Goal: Task Accomplishment & Management: Manage account settings

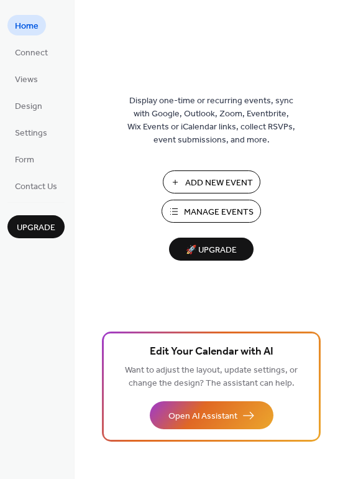
click at [39, 32] on link "Home" at bounding box center [26, 25] width 39 height 21
click at [37, 53] on span "Connect" at bounding box center [31, 53] width 33 height 13
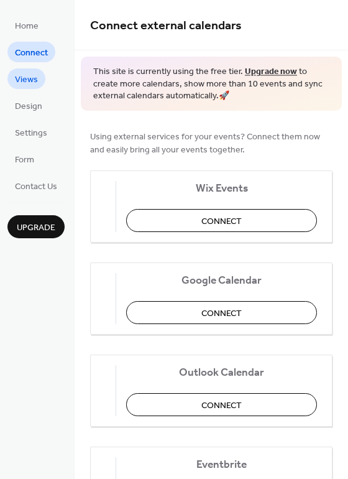
click at [19, 80] on span "Views" at bounding box center [26, 79] width 23 height 13
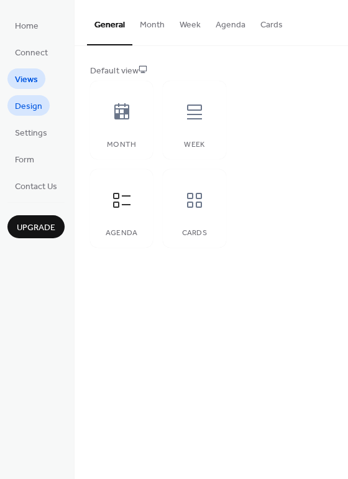
click at [29, 100] on span "Design" at bounding box center [28, 106] width 27 height 13
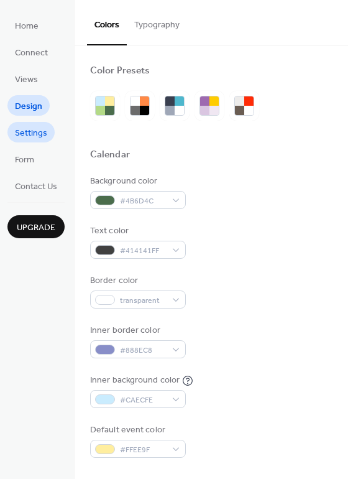
click at [21, 135] on span "Settings" at bounding box center [31, 133] width 32 height 13
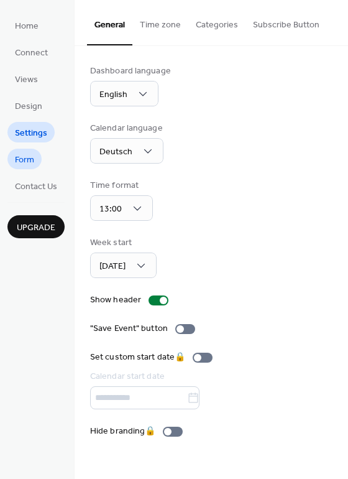
click at [30, 161] on span "Form" at bounding box center [24, 160] width 19 height 13
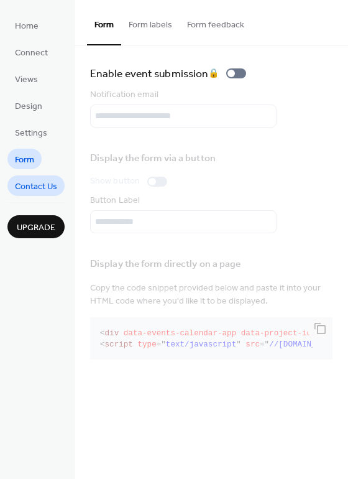
click at [34, 180] on span "Contact Us" at bounding box center [36, 186] width 42 height 13
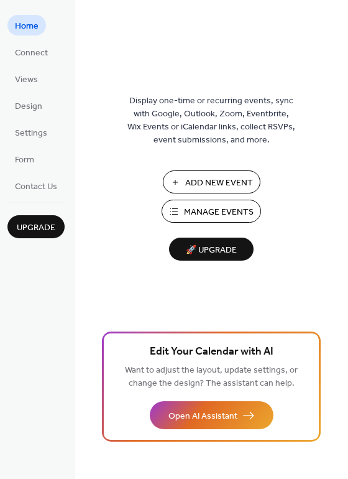
click at [221, 216] on span "Manage Events" at bounding box center [219, 212] width 70 height 13
click at [26, 55] on span "Connect" at bounding box center [31, 53] width 33 height 13
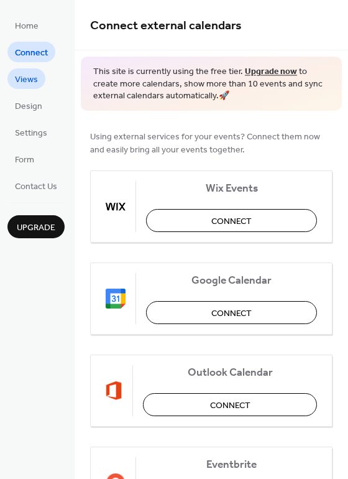
click at [30, 78] on span "Views" at bounding box center [26, 79] width 23 height 13
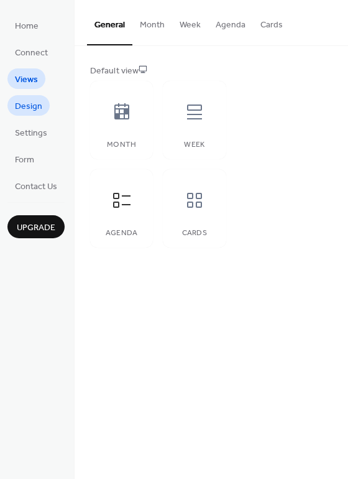
click at [25, 111] on span "Design" at bounding box center [28, 106] width 27 height 13
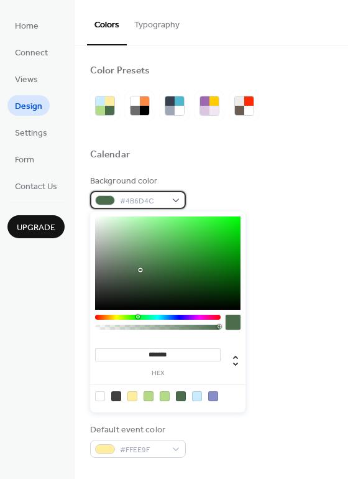
click at [177, 201] on div "#4B6D4C" at bounding box center [138, 200] width 96 height 18
click at [200, 400] on div at bounding box center [197, 396] width 10 height 10
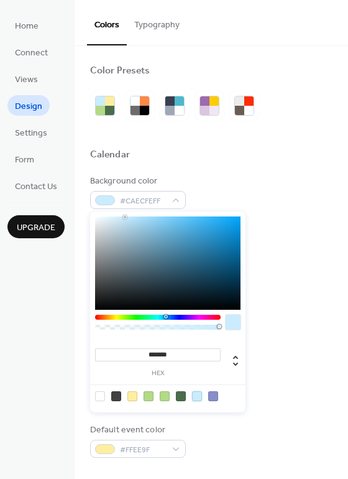
click at [213, 397] on div at bounding box center [213, 396] width 10 height 10
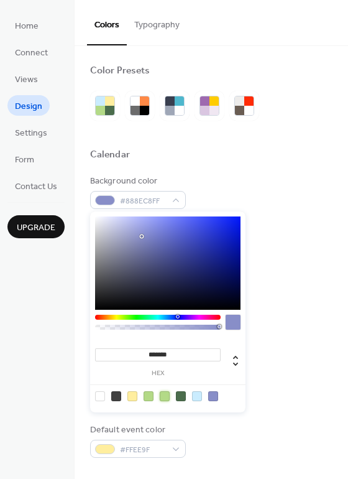
click at [165, 397] on div at bounding box center [165, 396] width 10 height 10
type input "*******"
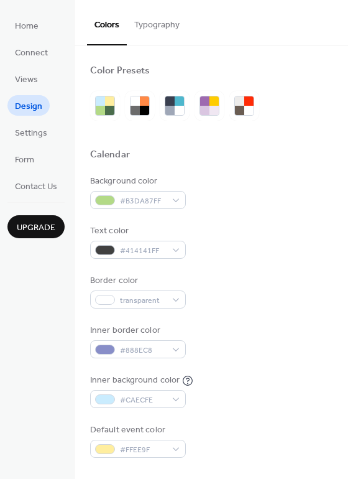
click at [226, 173] on div at bounding box center [211, 170] width 242 height 10
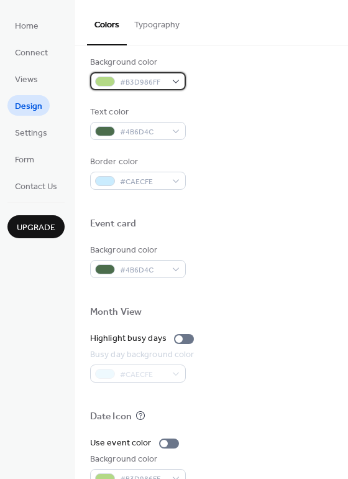
click at [170, 80] on div "#B3D986FF" at bounding box center [138, 81] width 96 height 18
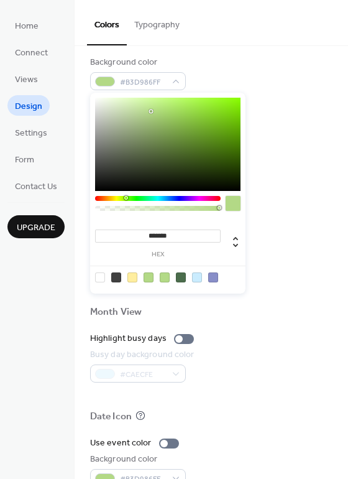
click at [180, 275] on div at bounding box center [181, 277] width 10 height 10
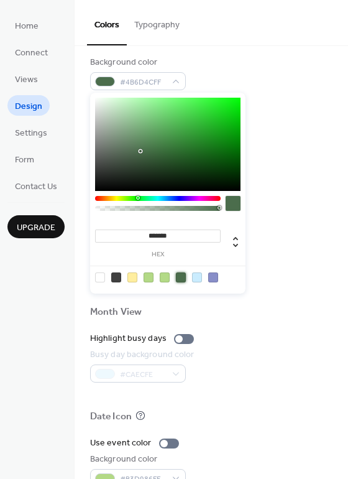
click at [180, 275] on div at bounding box center [181, 277] width 10 height 10
click at [195, 279] on div at bounding box center [197, 277] width 10 height 10
type input "*******"
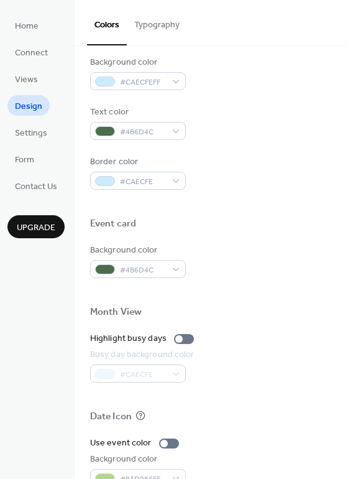
click at [278, 354] on div "Busy day background color #CAECFE" at bounding box center [211, 365] width 242 height 34
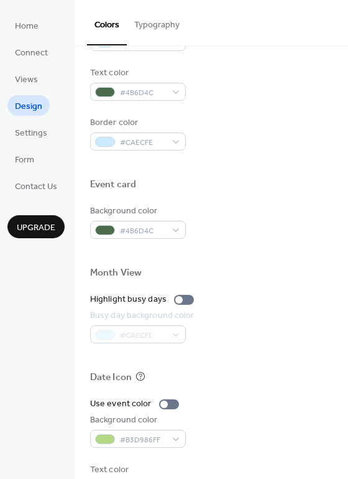
scroll to position [532, 0]
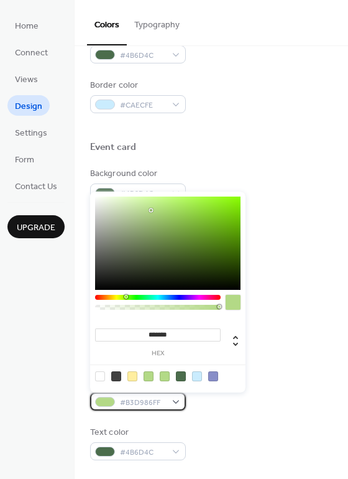
click at [172, 402] on div "#B3D986FF" at bounding box center [138, 401] width 96 height 18
click at [180, 376] on div at bounding box center [181, 376] width 10 height 10
type input "*******"
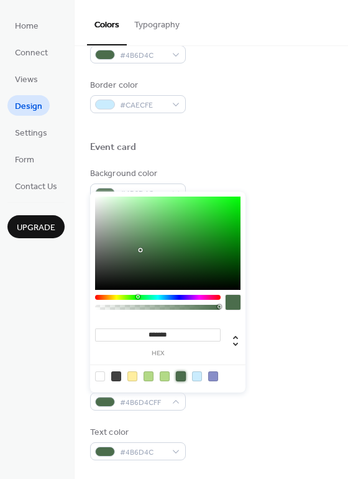
click at [228, 426] on div "Text color #4B6D4C" at bounding box center [211, 443] width 242 height 34
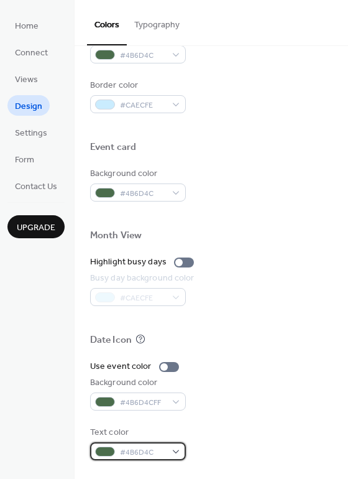
click at [149, 453] on span "#4B6D4C" at bounding box center [143, 452] width 46 height 13
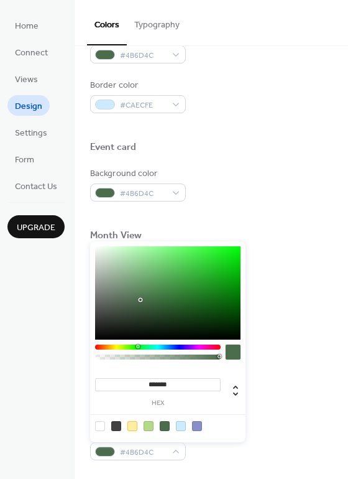
click at [129, 428] on div at bounding box center [132, 426] width 10 height 10
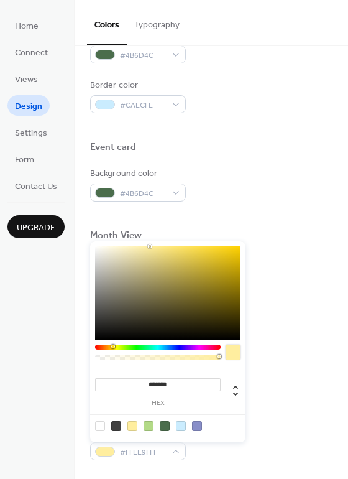
click at [102, 425] on div at bounding box center [100, 426] width 10 height 10
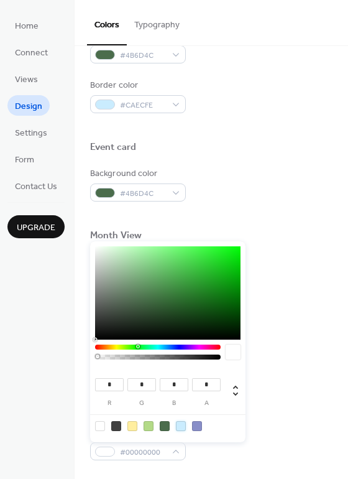
click at [183, 424] on div at bounding box center [181, 426] width 10 height 10
type input "***"
type input "*"
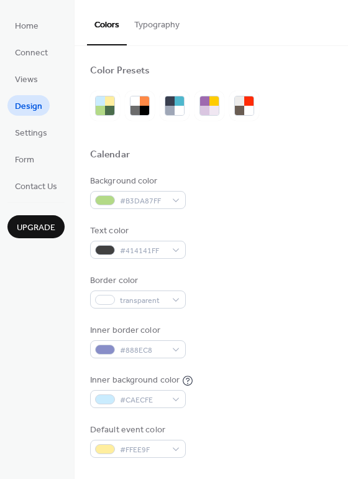
scroll to position [456, 0]
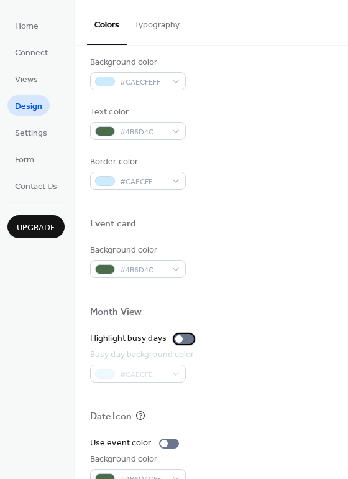
click at [180, 342] on div at bounding box center [184, 339] width 20 height 10
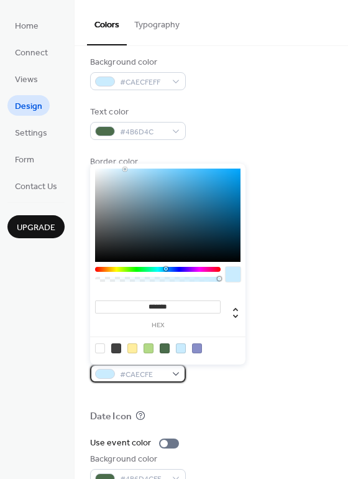
click at [145, 376] on span "#CAECFE" at bounding box center [143, 374] width 46 height 13
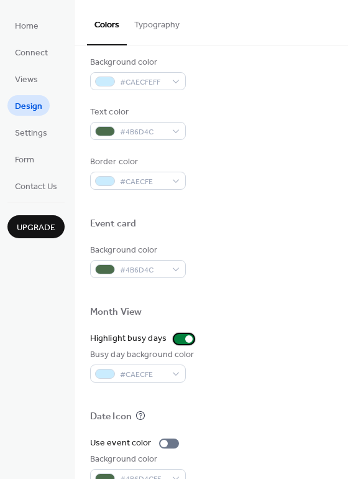
click at [176, 335] on div at bounding box center [184, 339] width 20 height 10
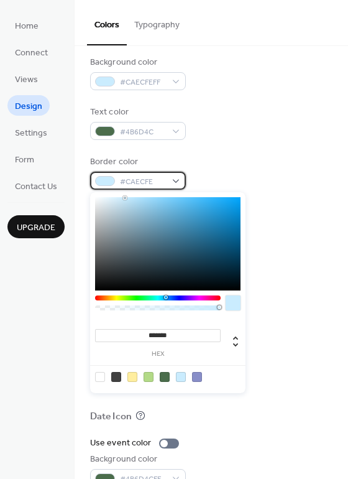
click at [164, 183] on span "#CAECFE" at bounding box center [143, 181] width 46 height 13
click at [164, 379] on div at bounding box center [165, 377] width 10 height 10
type input "*******"
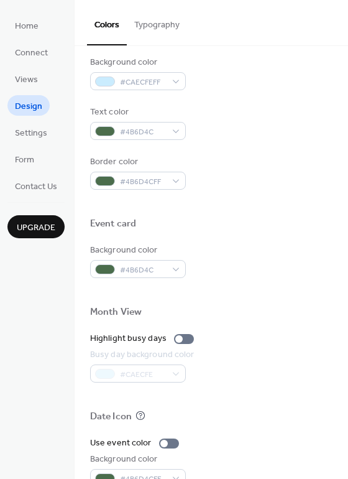
click at [275, 201] on div at bounding box center [211, 204] width 242 height 28
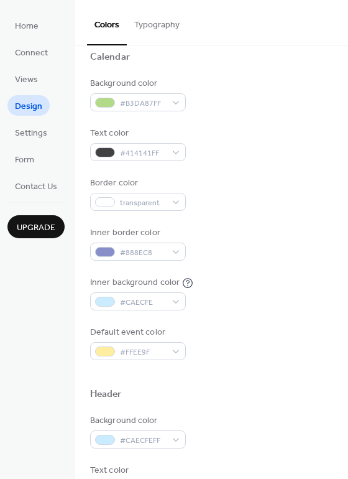
scroll to position [76, 0]
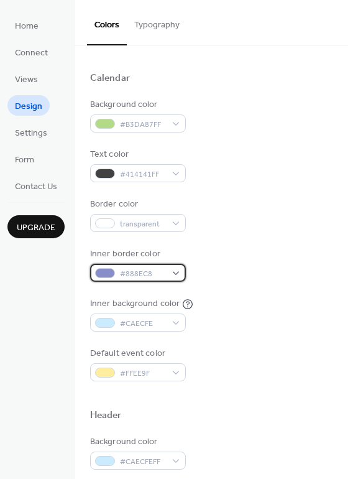
click at [180, 274] on div "#888EC8" at bounding box center [138, 273] width 96 height 18
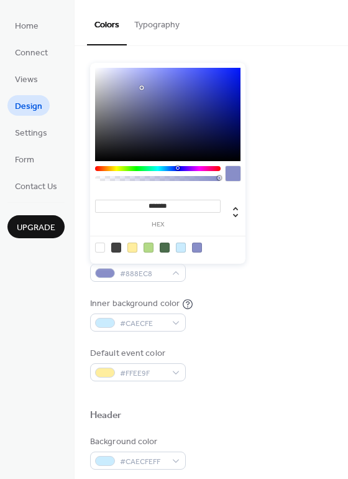
click at [165, 246] on div at bounding box center [165, 247] width 10 height 10
type input "*******"
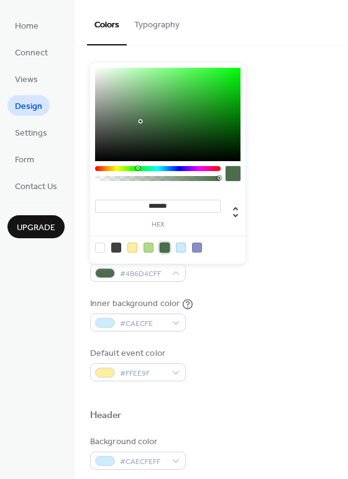
click at [215, 292] on div "Background color #B3DA87FF Text color #414141FF Border color transparent Inner …" at bounding box center [211, 239] width 242 height 283
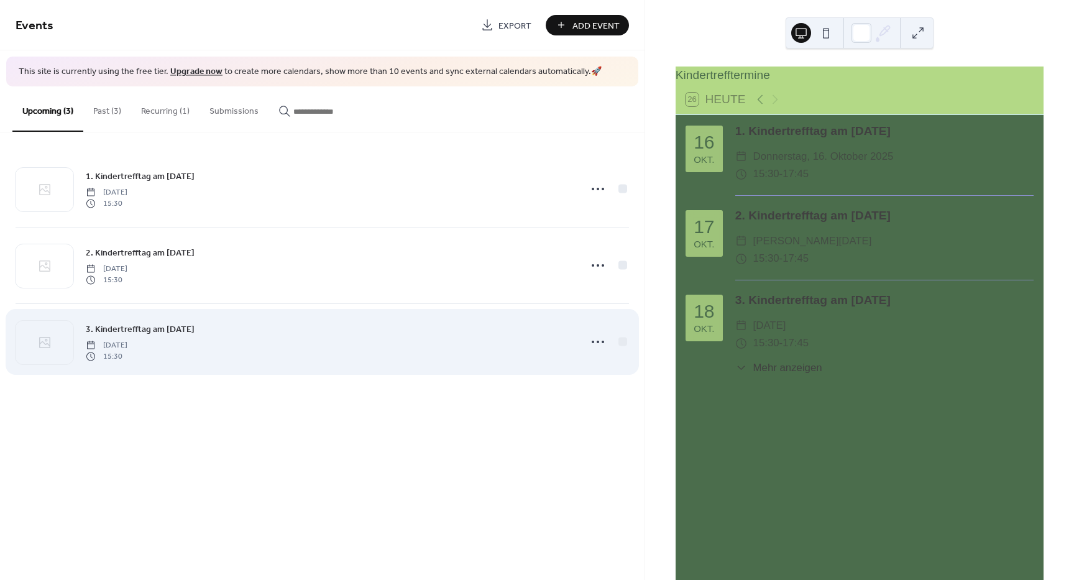
click at [164, 326] on span "3. Kindertrefftag am [DATE]" at bounding box center [140, 329] width 109 height 13
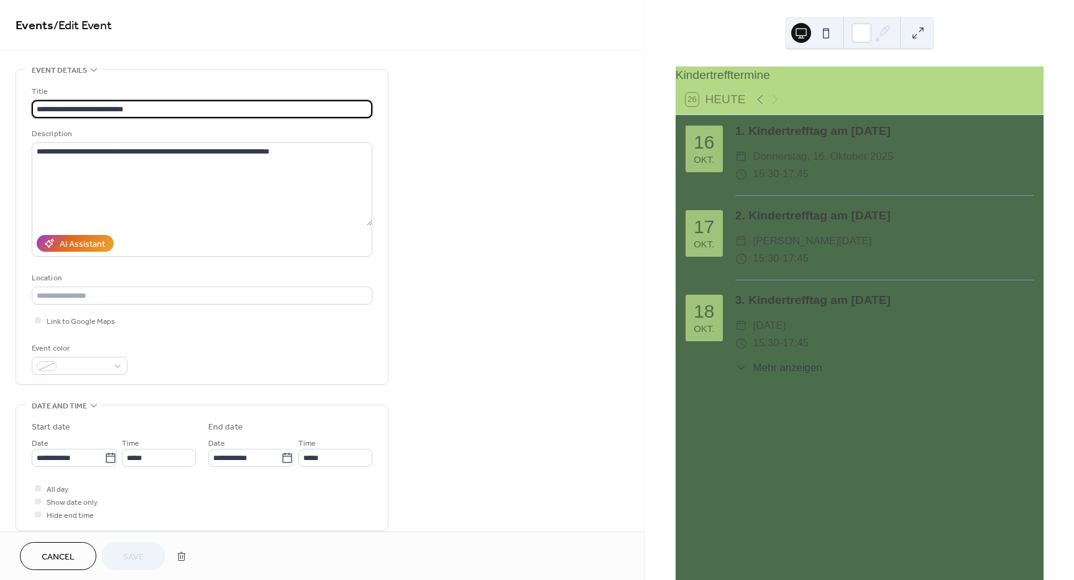
click at [109, 110] on input "**********" at bounding box center [202, 109] width 341 height 18
drag, startPoint x: 124, startPoint y: 113, endPoint x: 110, endPoint y: 111, distance: 13.9
click at [110, 111] on input "**********" at bounding box center [202, 109] width 341 height 18
type input "**********"
click at [530, 239] on div "**********" at bounding box center [322, 449] width 645 height 761
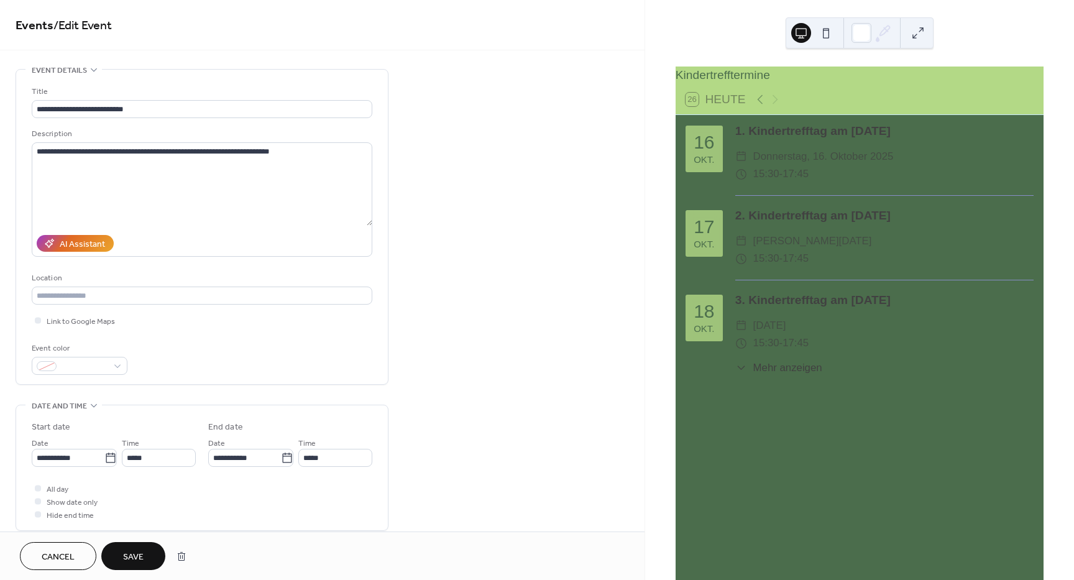
click at [137, 561] on span "Save" at bounding box center [133, 557] width 21 height 13
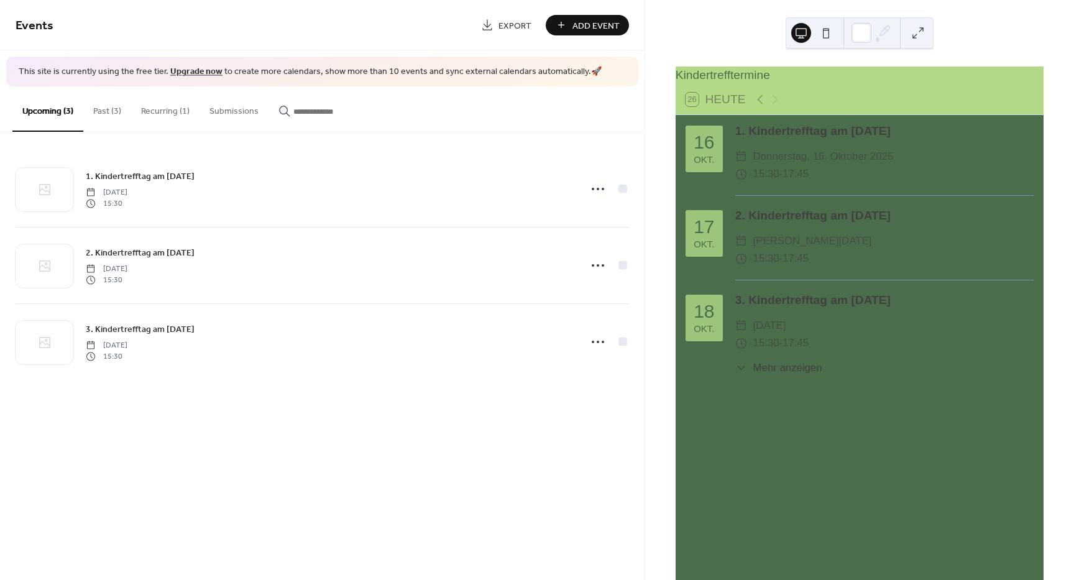
click at [892, 394] on div "[DATE] 1. Kindertrefftag am [DATE] ​ [DATE] ​ 15:30 - 17:45 [DATE] 2. Kindertre…" at bounding box center [860, 254] width 368 height 279
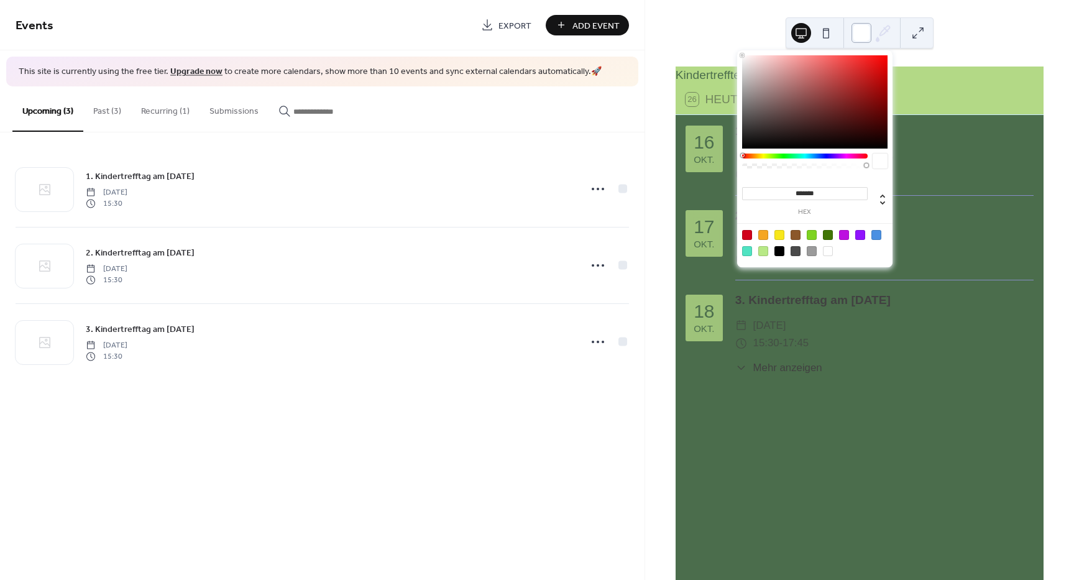
drag, startPoint x: 859, startPoint y: 30, endPoint x: 866, endPoint y: 35, distance: 8.5
click at [861, 31] on div at bounding box center [862, 33] width 20 height 20
click at [920, 31] on button at bounding box center [918, 33] width 20 height 20
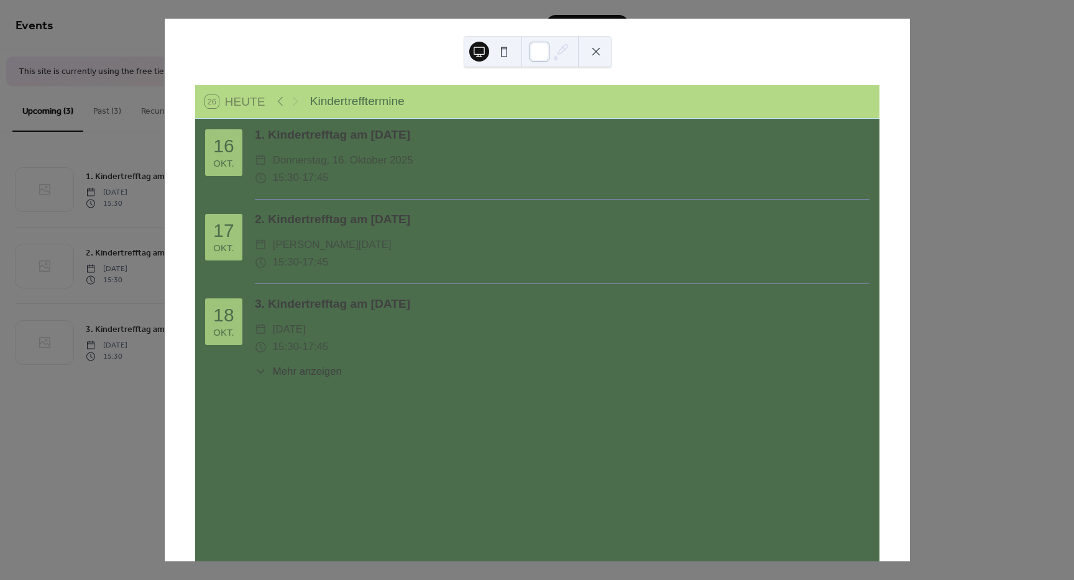
click at [532, 56] on div at bounding box center [540, 52] width 20 height 20
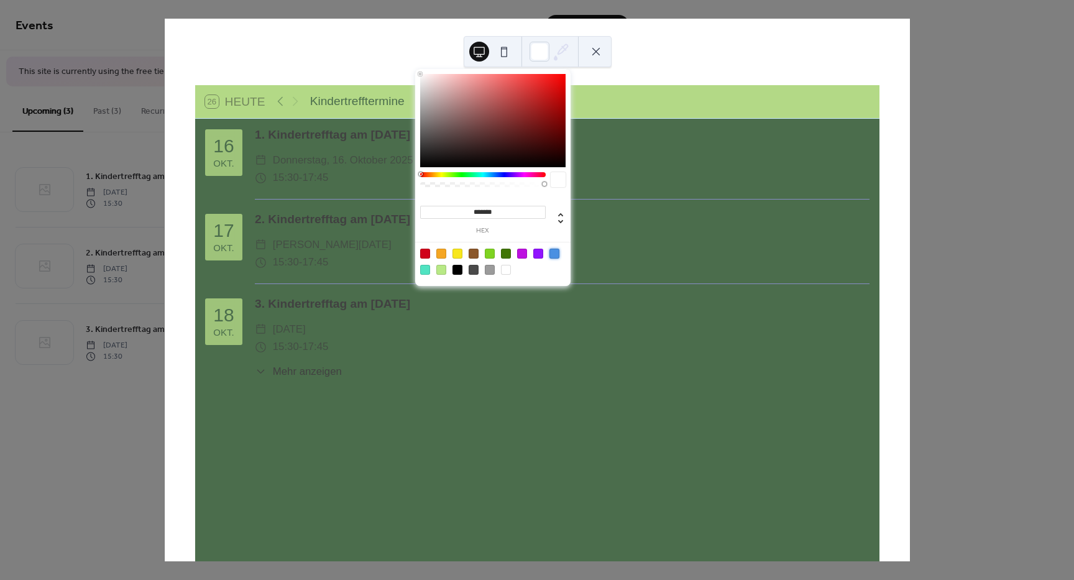
click at [553, 254] on div at bounding box center [555, 254] width 10 height 10
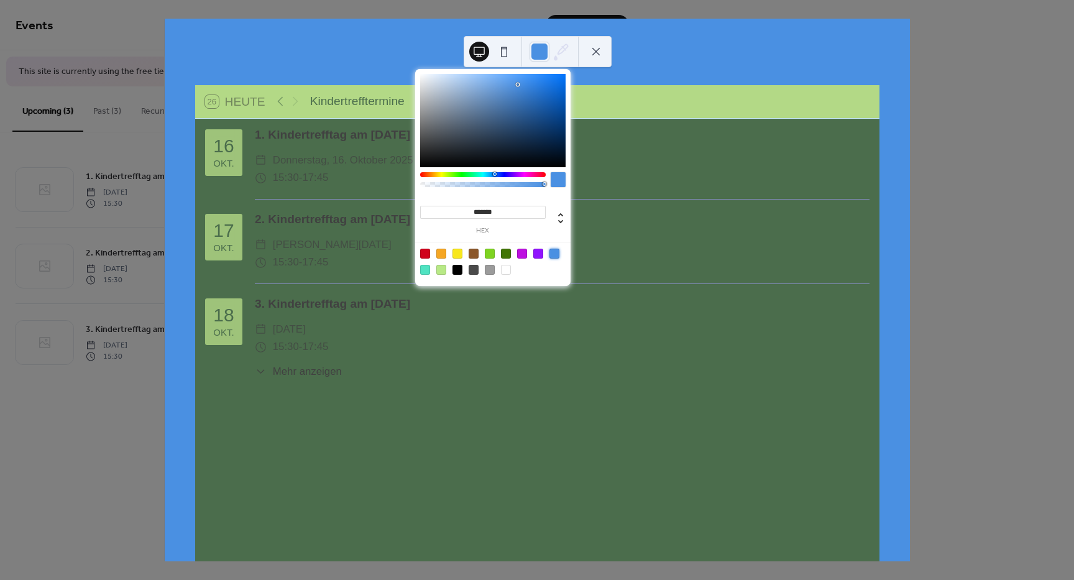
click at [487, 228] on label "hex" at bounding box center [483, 231] width 126 height 7
click at [487, 219] on input "*******" at bounding box center [483, 212] width 126 height 13
click at [506, 270] on div at bounding box center [506, 270] width 10 height 10
type input "*******"
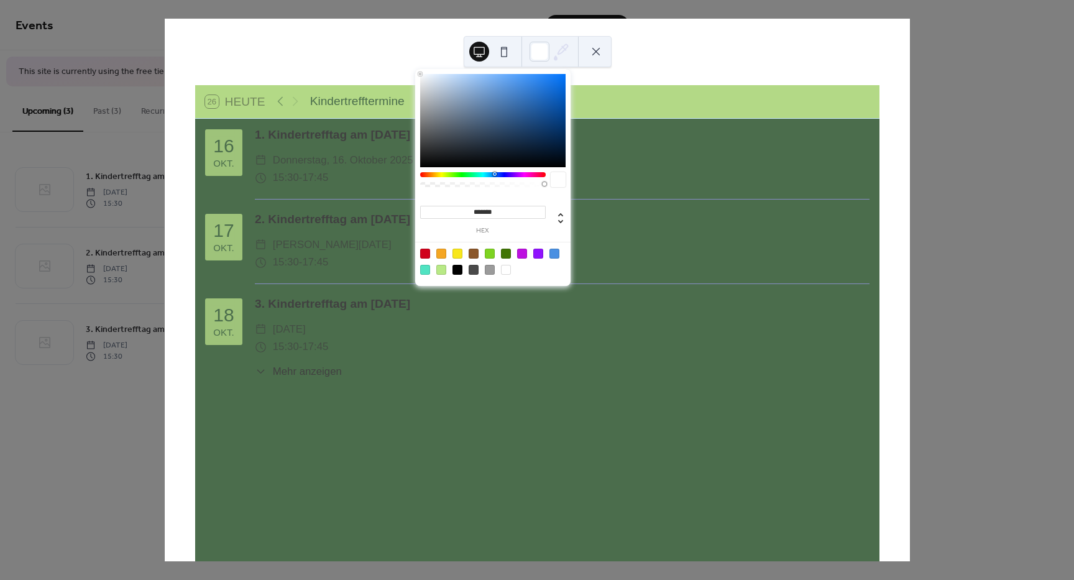
click at [596, 44] on button at bounding box center [596, 52] width 20 height 20
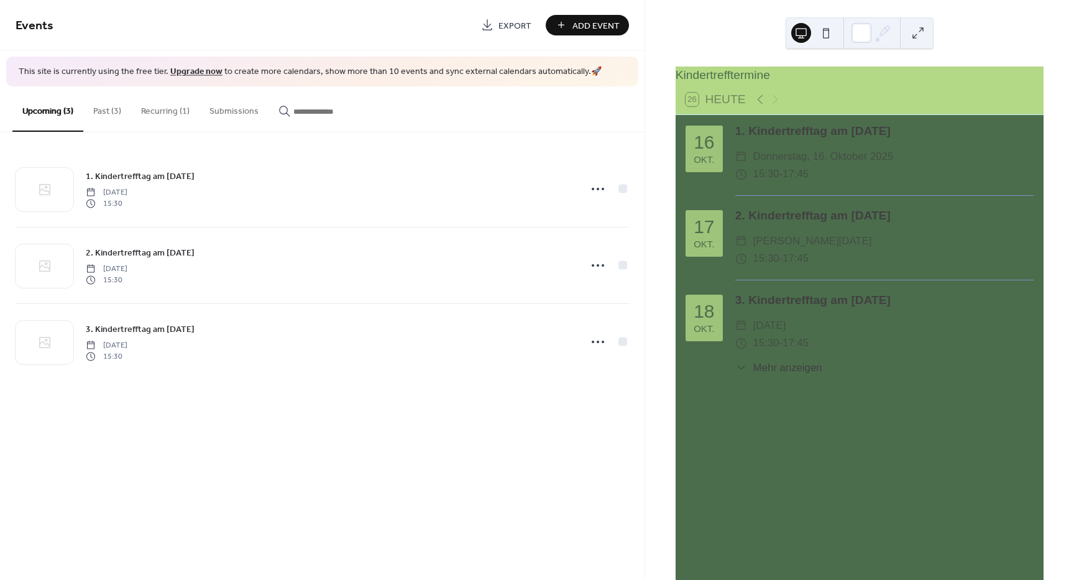
click at [793, 280] on div "2. Kindertrefftag am [DATE] ​ [PERSON_NAME][DATE] ​ 15:30 - 17:45" at bounding box center [885, 243] width 298 height 73
click at [91, 114] on button "Past (3)" at bounding box center [107, 108] width 48 height 44
click at [158, 111] on button "Recurring (1)" at bounding box center [165, 108] width 68 height 44
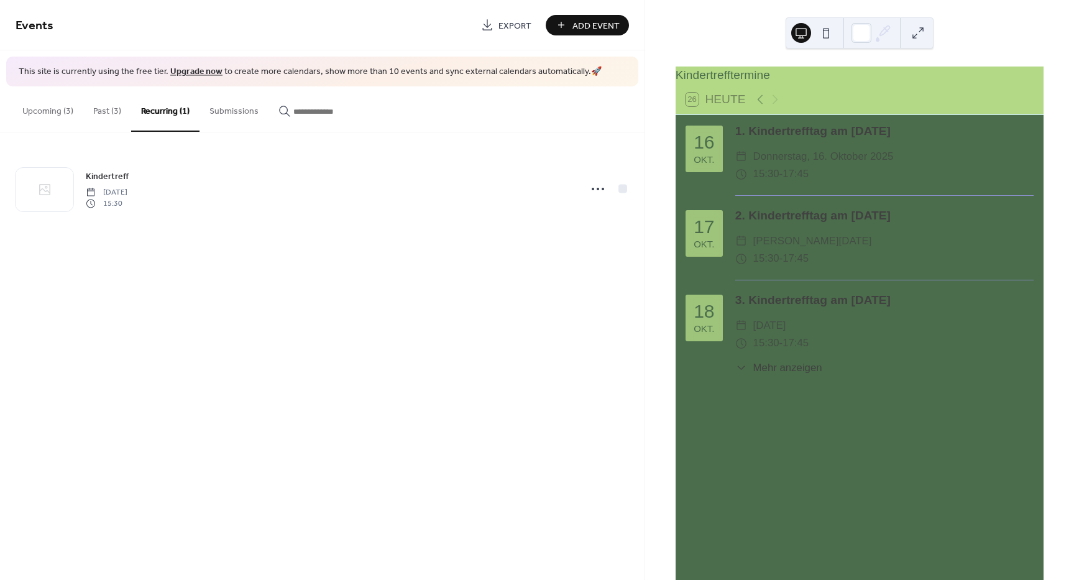
click at [226, 108] on button "Submissions" at bounding box center [234, 108] width 69 height 44
click at [176, 108] on button "Recurring (1)" at bounding box center [165, 108] width 68 height 44
